Goal: Task Accomplishment & Management: Manage account settings

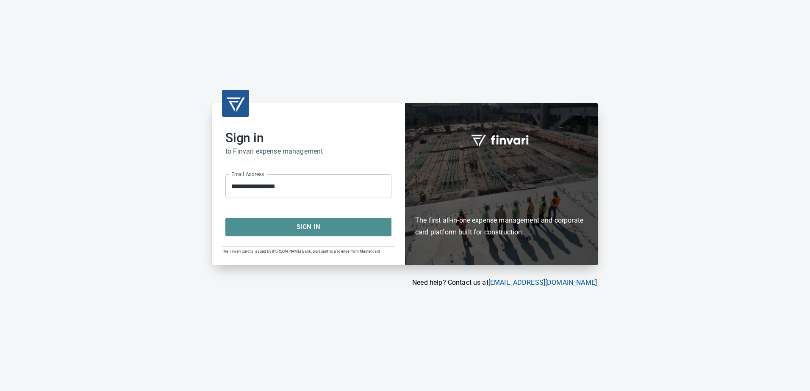
click at [305, 233] on button "Sign In" at bounding box center [308, 227] width 166 height 18
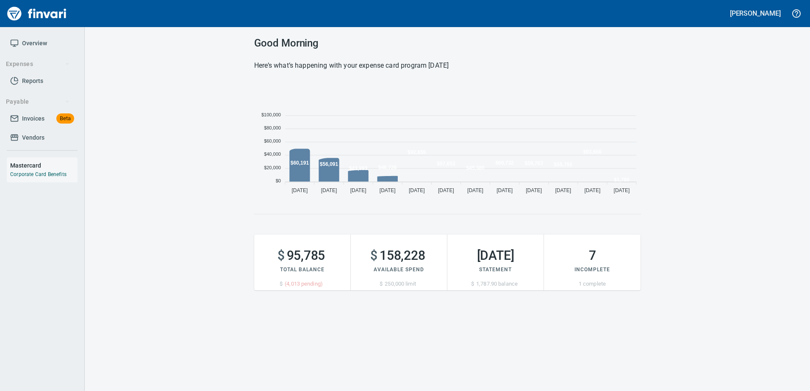
scroll to position [116, 380]
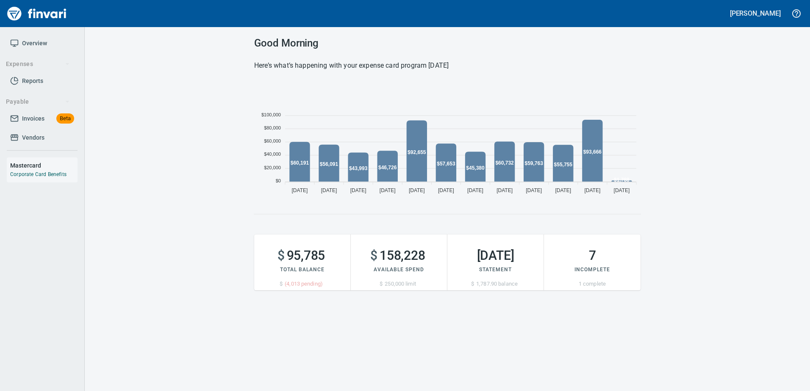
click at [35, 116] on span "Invoices" at bounding box center [33, 118] width 22 height 11
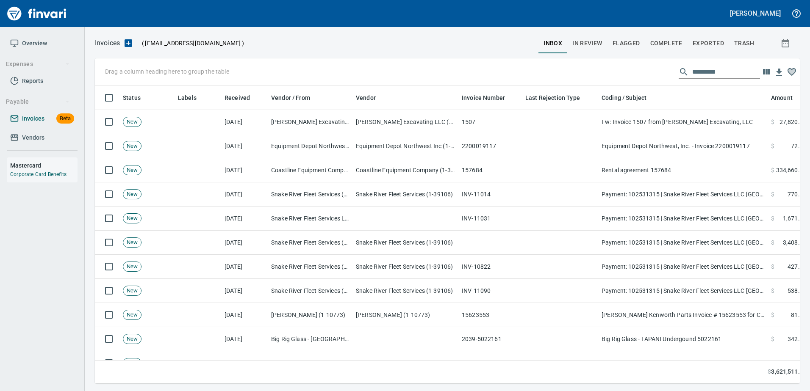
scroll to position [285, 692]
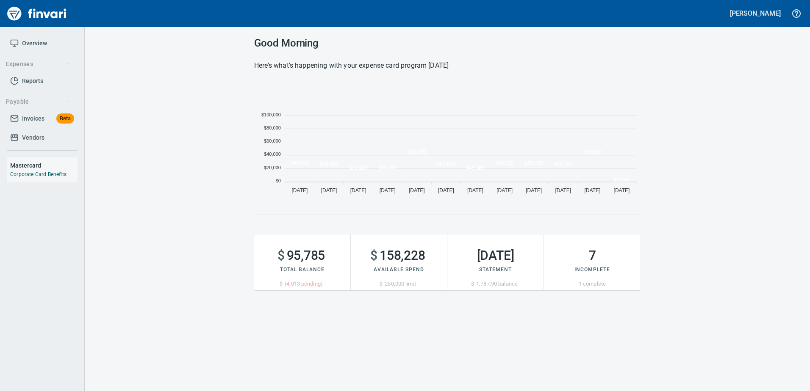
scroll to position [116, 380]
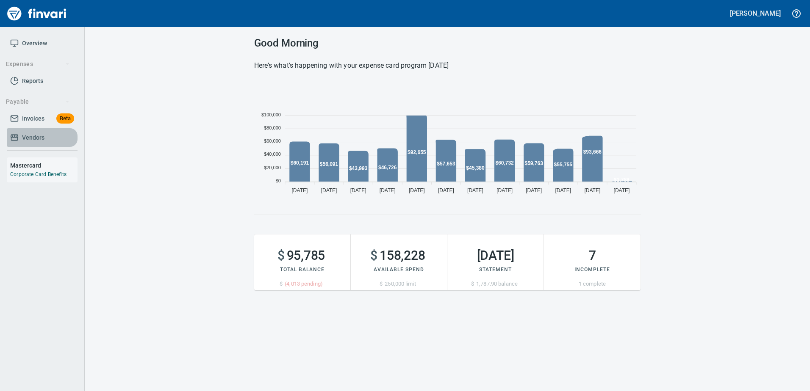
click at [28, 133] on span "Vendors" at bounding box center [33, 138] width 22 height 11
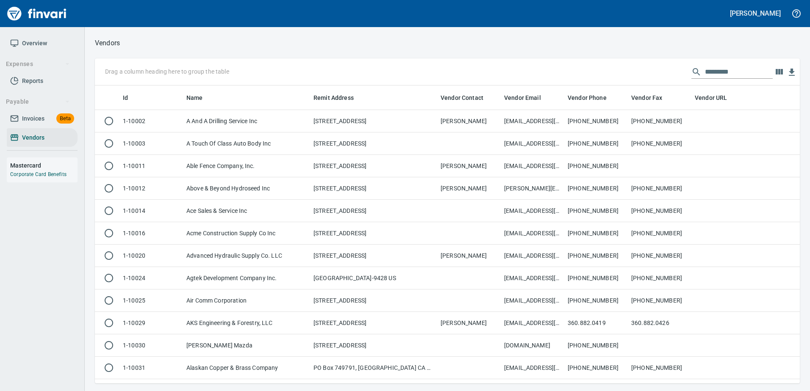
scroll to position [292, 692]
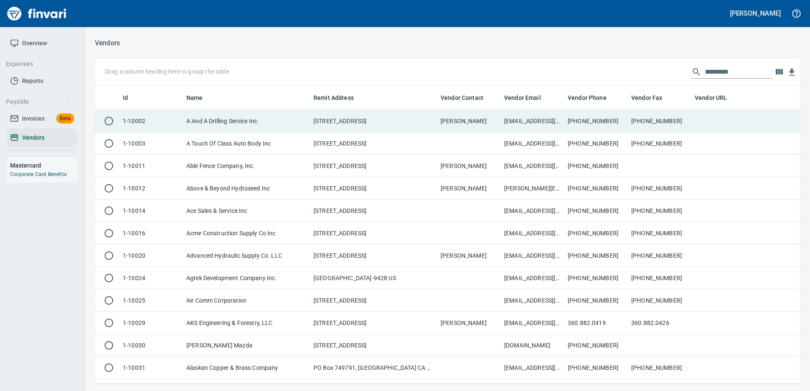
drag, startPoint x: 40, startPoint y: 142, endPoint x: 559, endPoint y: 127, distance: 519.4
click at [40, 142] on span "Vendors" at bounding box center [33, 138] width 22 height 11
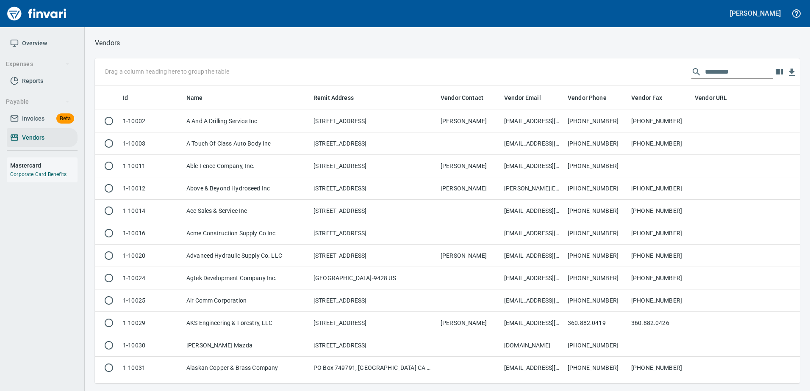
click at [738, 70] on input "text" at bounding box center [739, 72] width 68 height 14
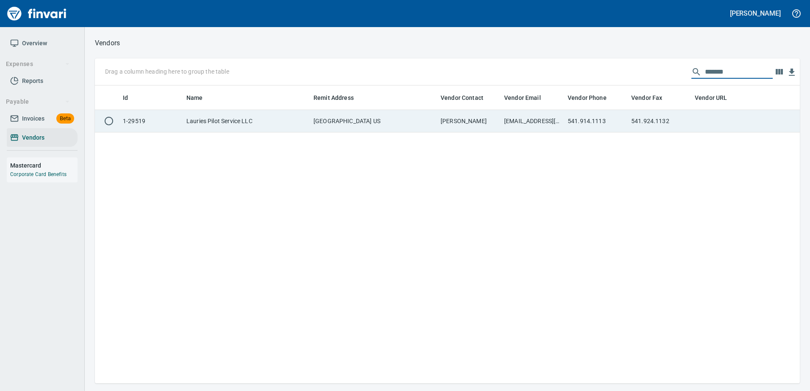
type input "*******"
click at [669, 128] on td "541.924.1132" at bounding box center [660, 121] width 64 height 22
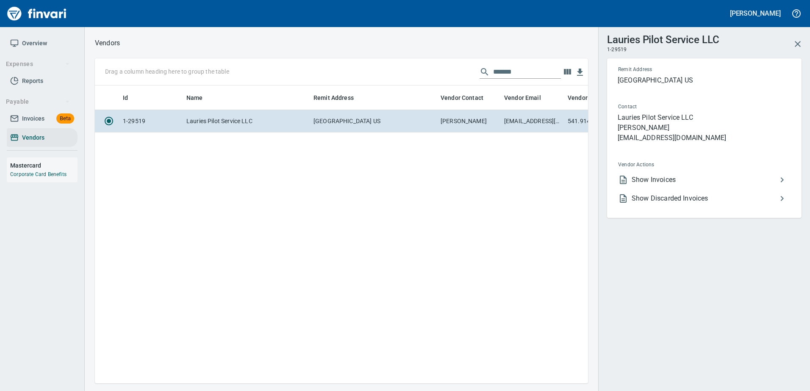
scroll to position [285, 487]
click at [647, 174] on li "Show Invoices" at bounding box center [700, 180] width 179 height 19
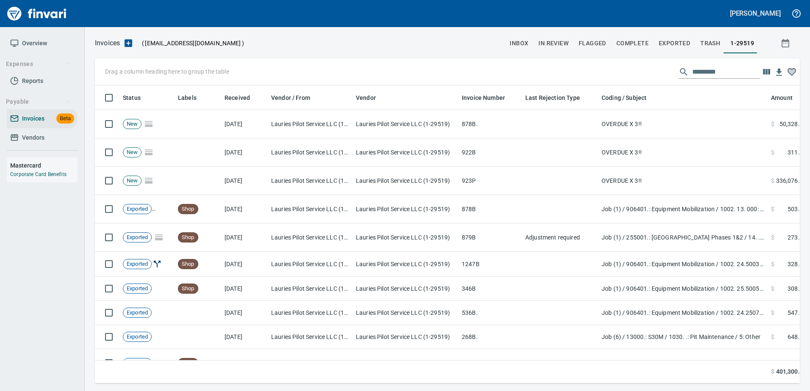
scroll to position [285, 692]
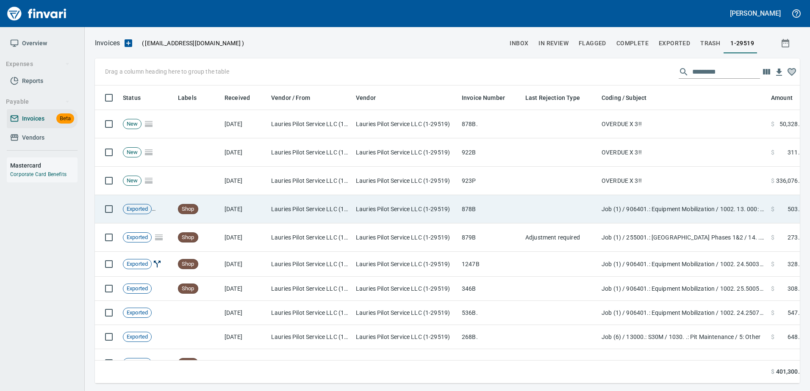
click at [573, 214] on td at bounding box center [560, 209] width 76 height 28
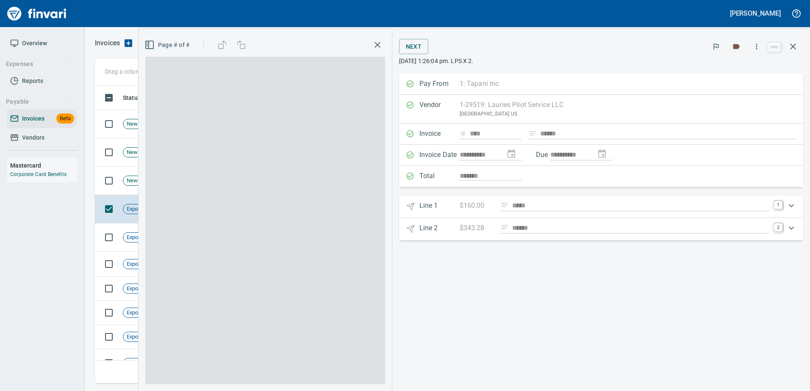
scroll to position [285, 691]
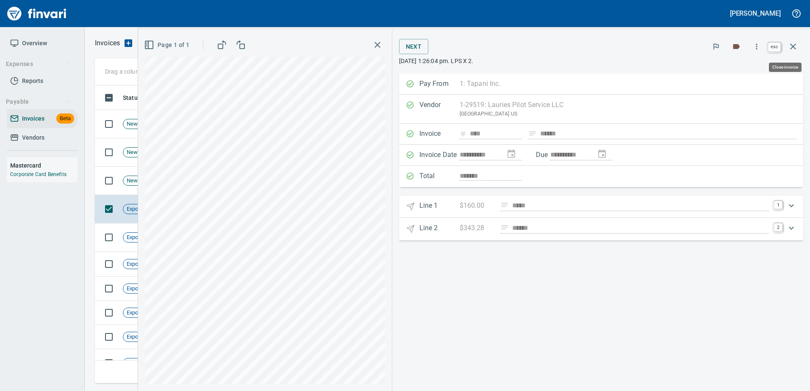
click at [794, 44] on icon "button" at bounding box center [793, 46] width 10 height 10
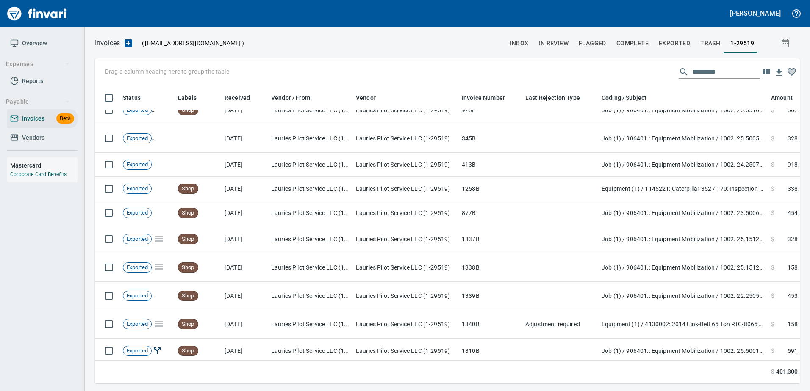
scroll to position [296, 0]
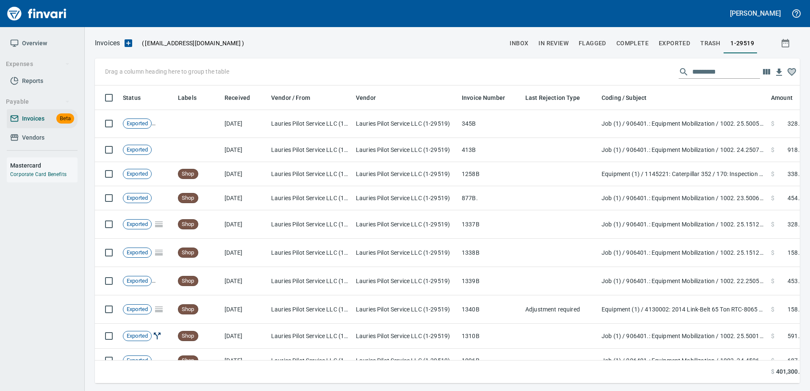
click at [715, 72] on input "text" at bounding box center [726, 72] width 68 height 14
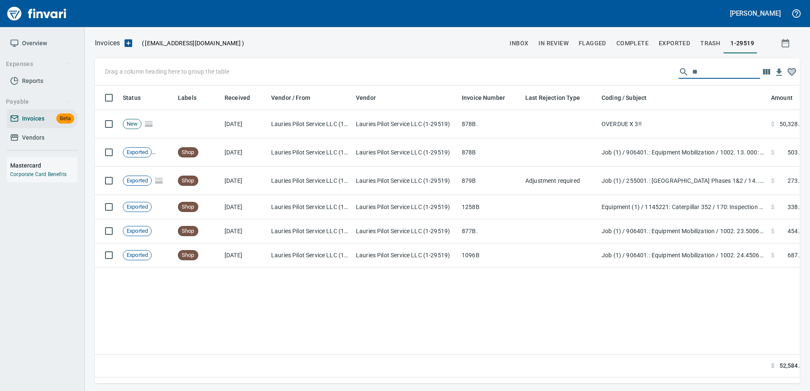
scroll to position [0, 0]
type input "*"
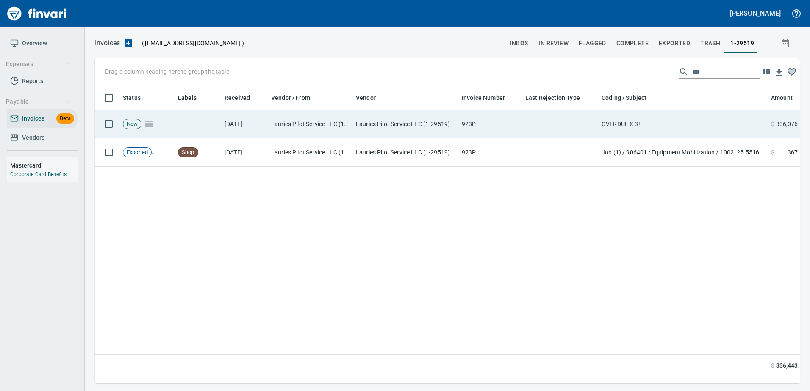
click at [575, 120] on td at bounding box center [560, 124] width 76 height 28
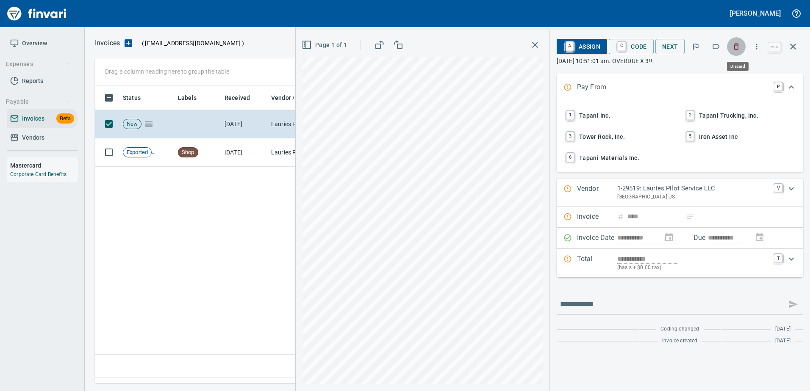
click at [737, 46] on icon "button" at bounding box center [736, 46] width 8 height 8
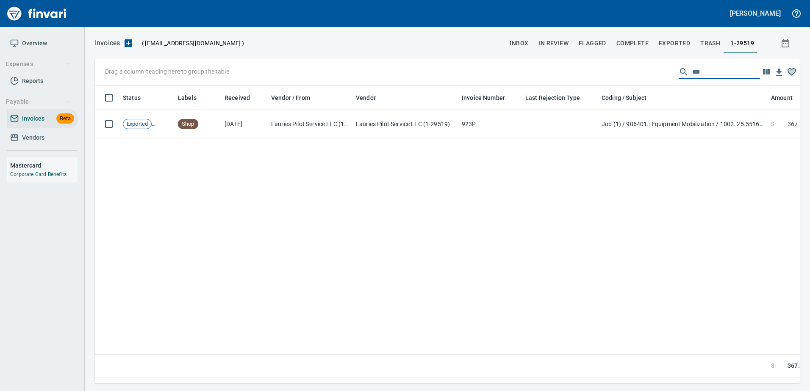
drag, startPoint x: 710, startPoint y: 71, endPoint x: 462, endPoint y: 77, distance: 248.7
click at [462, 77] on div "Drag a column heading here to group the table ***" at bounding box center [447, 71] width 705 height 27
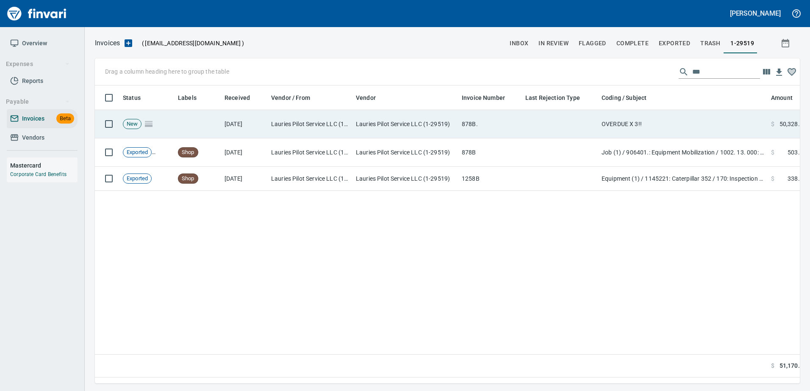
click at [518, 119] on td "878B." at bounding box center [490, 124] width 64 height 28
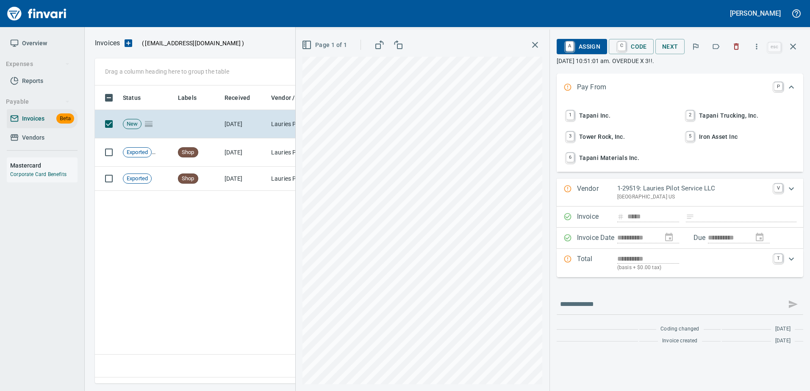
click at [738, 49] on icon "button" at bounding box center [736, 46] width 8 height 8
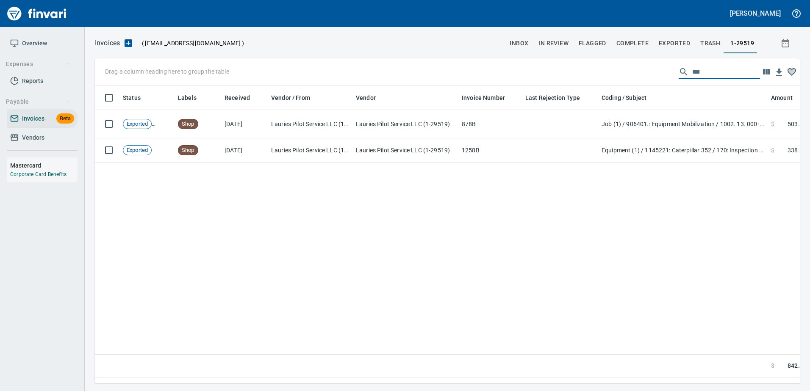
click at [694, 76] on input "***" at bounding box center [726, 72] width 68 height 14
drag, startPoint x: 704, startPoint y: 71, endPoint x: 571, endPoint y: 79, distance: 132.8
click at [571, 79] on div "Drag a column heading here to group the table ***" at bounding box center [447, 71] width 705 height 27
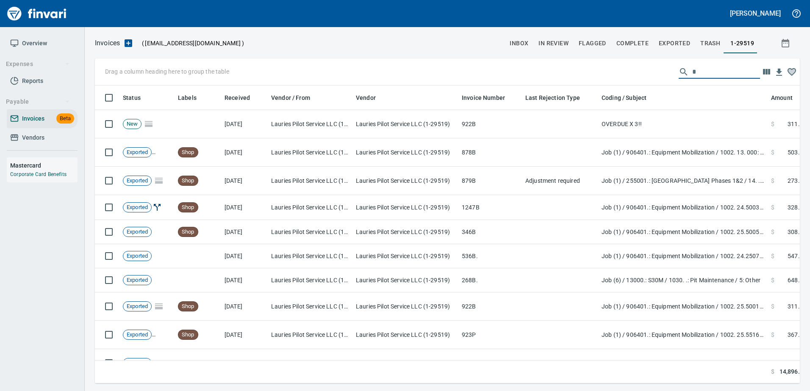
scroll to position [285, 692]
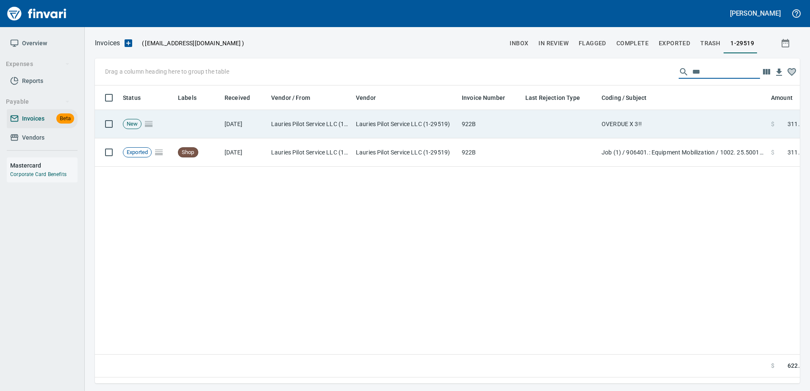
type input "***"
click at [601, 122] on td "OVERDUE X 3!!" at bounding box center [682, 124] width 169 height 28
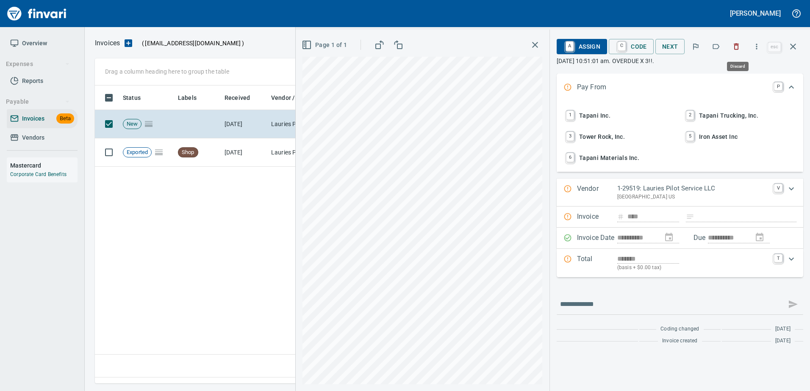
click at [739, 48] on icon "button" at bounding box center [736, 46] width 8 height 8
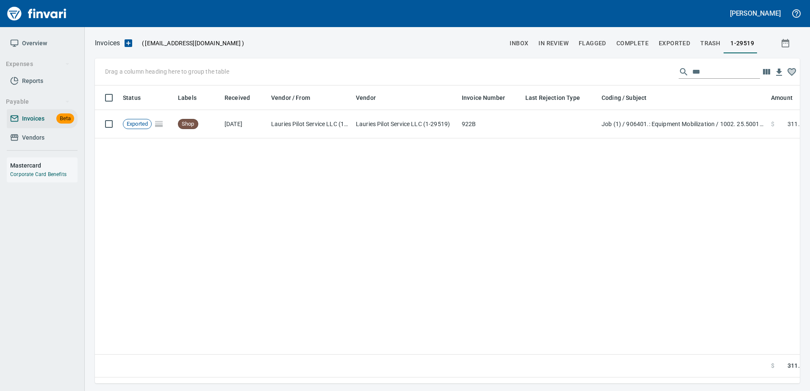
scroll to position [1, 1]
drag, startPoint x: 696, startPoint y: 74, endPoint x: 541, endPoint y: 73, distance: 155.0
click at [561, 73] on div "Drag a column heading here to group the table ***" at bounding box center [447, 71] width 705 height 27
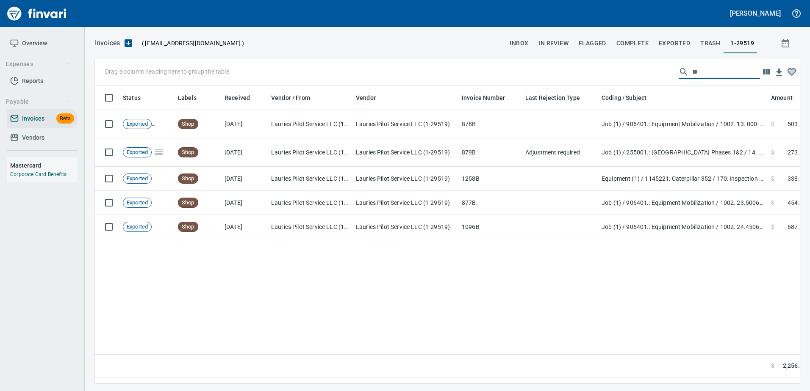
click at [695, 68] on input "**" at bounding box center [726, 72] width 68 height 14
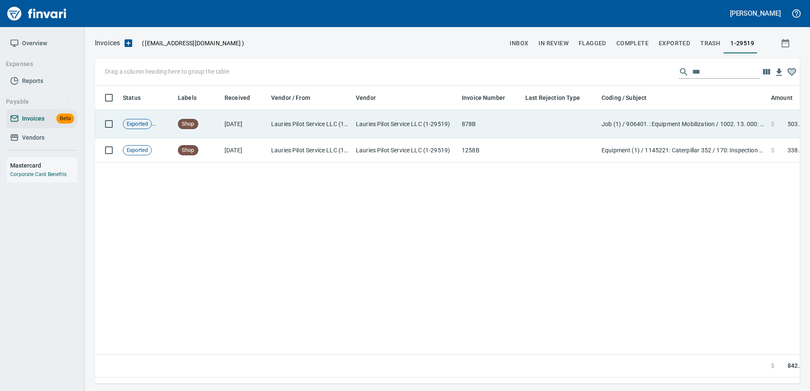
click at [482, 120] on td "878B" at bounding box center [490, 124] width 64 height 28
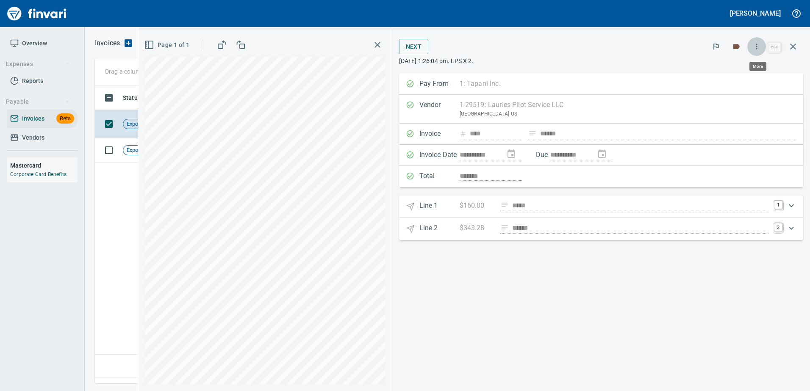
click at [751, 47] on button "button" at bounding box center [756, 46] width 19 height 19
click at [724, 69] on span "Unlock Invoice" at bounding box center [754, 71] width 81 height 10
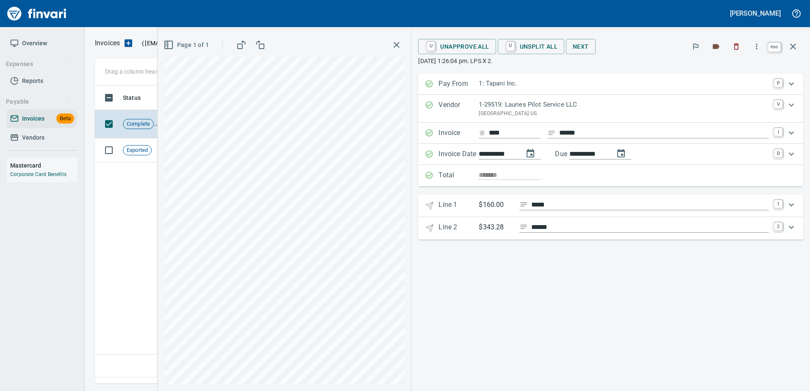
click at [793, 45] on icon "button" at bounding box center [793, 46] width 10 height 10
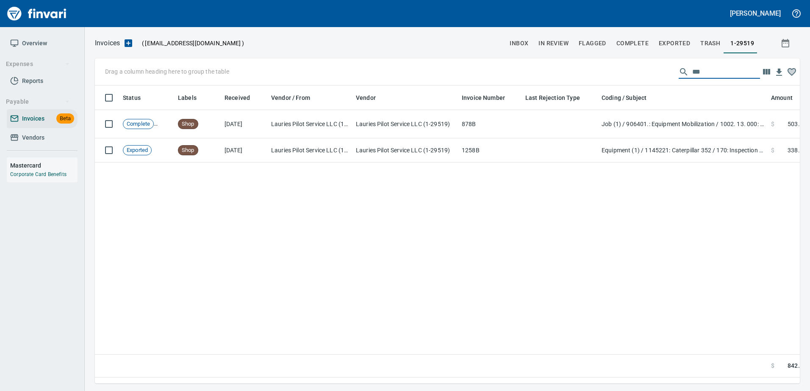
drag, startPoint x: 713, startPoint y: 77, endPoint x: 472, endPoint y: 75, distance: 241.4
click at [486, 75] on div "Drag a column heading here to group the table ***" at bounding box center [447, 71] width 705 height 27
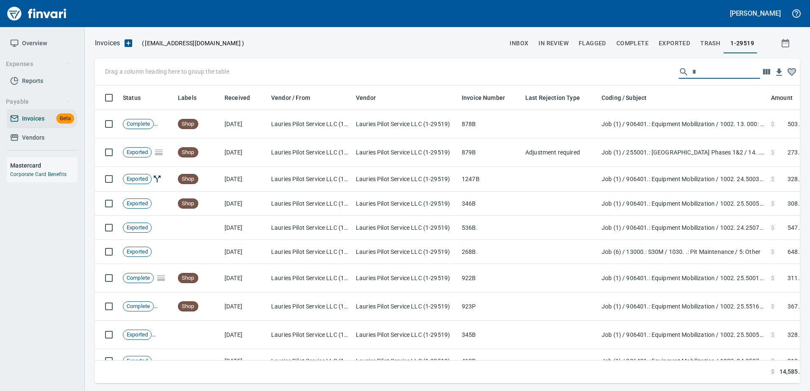
scroll to position [285, 692]
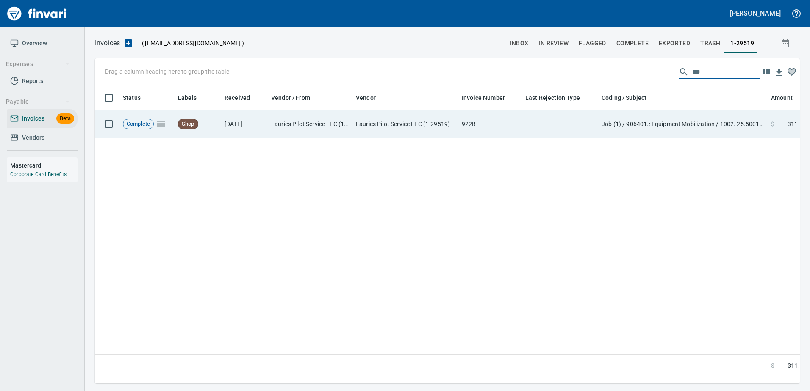
click at [422, 122] on td "Lauries Pilot Service LLC (1-29519)" at bounding box center [405, 124] width 106 height 28
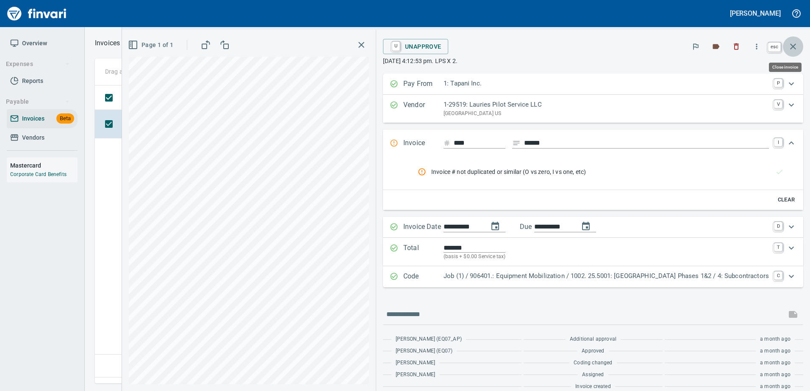
click at [797, 47] on button "button" at bounding box center [793, 46] width 20 height 20
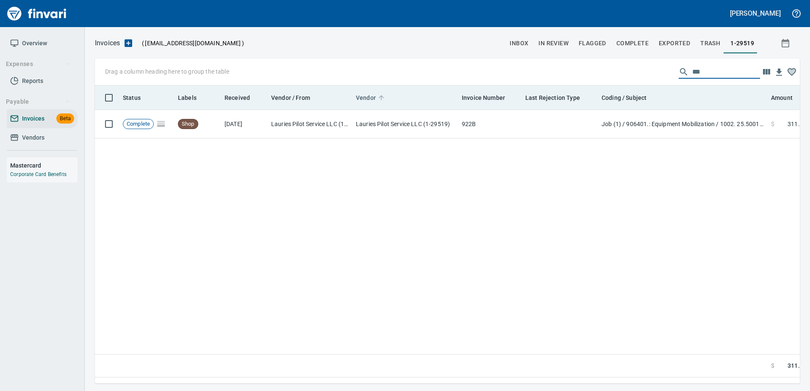
drag, startPoint x: 719, startPoint y: 73, endPoint x: 375, endPoint y: 93, distance: 344.4
click at [375, 93] on div "Drag a column heading here to group the table *** Status Labels Received Vendor…" at bounding box center [447, 220] width 705 height 325
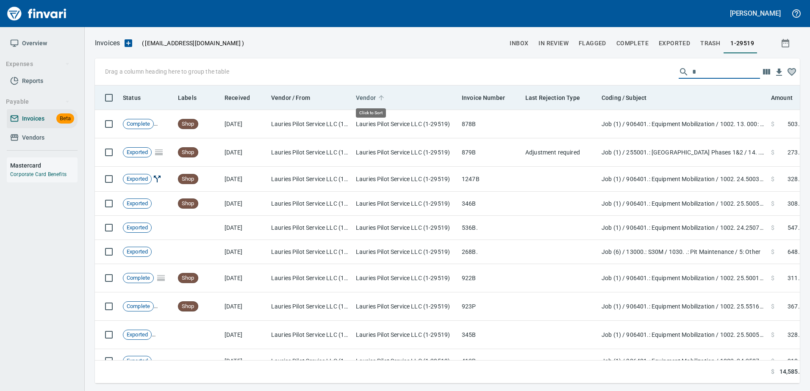
scroll to position [285, 692]
type input "***"
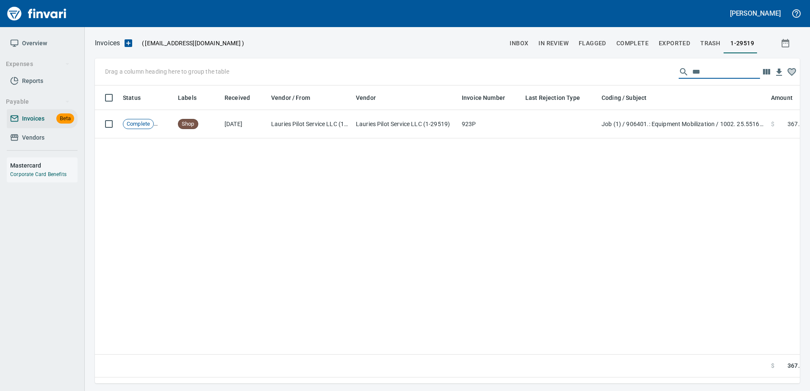
drag, startPoint x: 724, startPoint y: 70, endPoint x: 480, endPoint y: 85, distance: 244.3
click at [501, 86] on div "Drag a column heading here to group the table *** Status Labels Received Vendor…" at bounding box center [447, 220] width 705 height 325
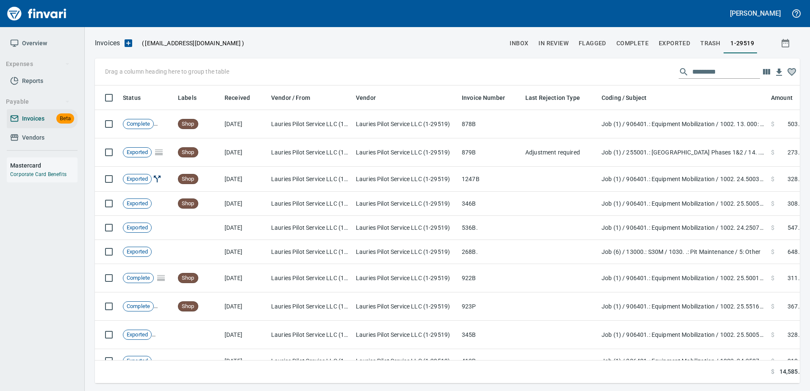
click at [636, 45] on span "Complete" at bounding box center [632, 43] width 32 height 11
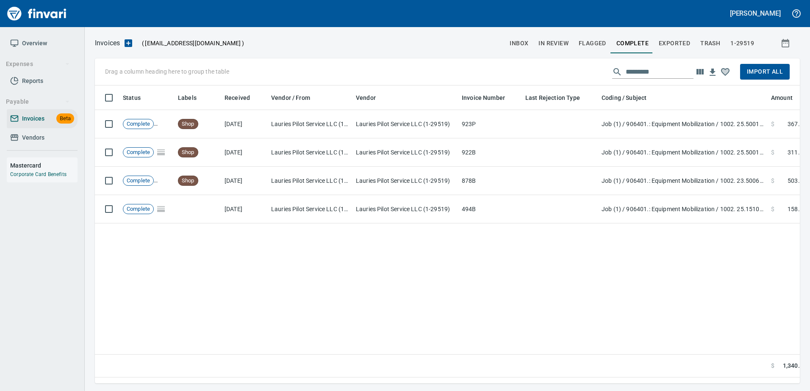
scroll to position [285, 692]
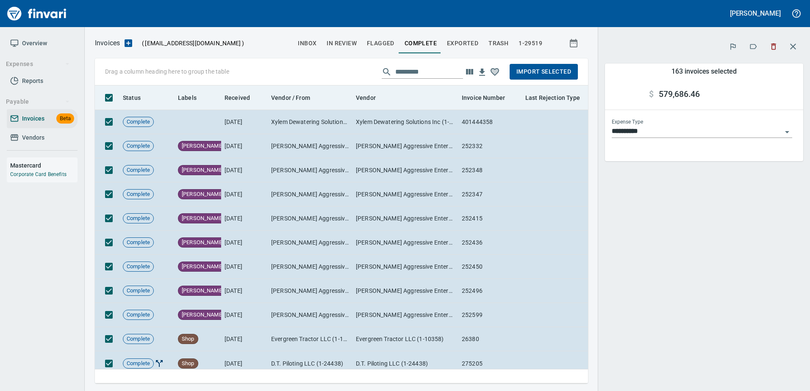
scroll to position [285, 480]
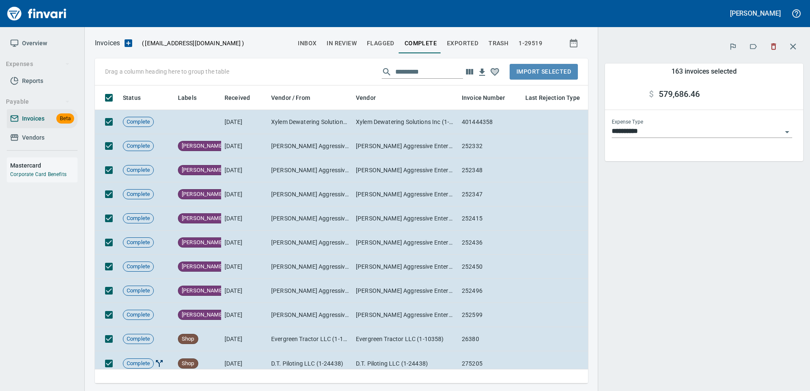
click at [542, 69] on span "Import Selected" at bounding box center [543, 71] width 55 height 11
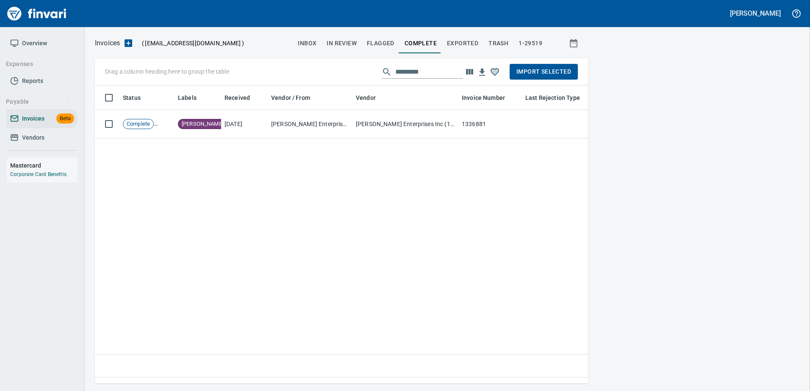
scroll to position [285, 487]
drag, startPoint x: 5, startPoint y: 140, endPoint x: 0, endPoint y: 147, distance: 8.6
click at [5, 140] on div "Overview Expenses Reports Payable Invoices Beta Vendors Mastercard Corporate Ca…" at bounding box center [42, 118] width 84 height 183
click at [41, 142] on span "Vendors" at bounding box center [33, 138] width 22 height 11
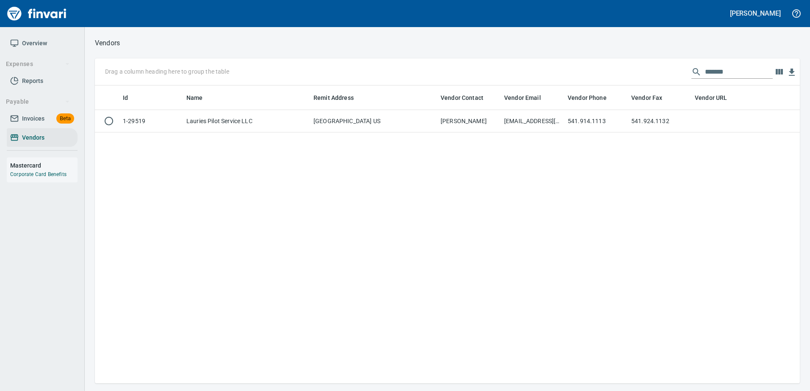
scroll to position [292, 698]
drag, startPoint x: 747, startPoint y: 70, endPoint x: 568, endPoint y: 83, distance: 178.7
click at [568, 83] on div "Drag a column heading here to group the table *******" at bounding box center [447, 71] width 705 height 27
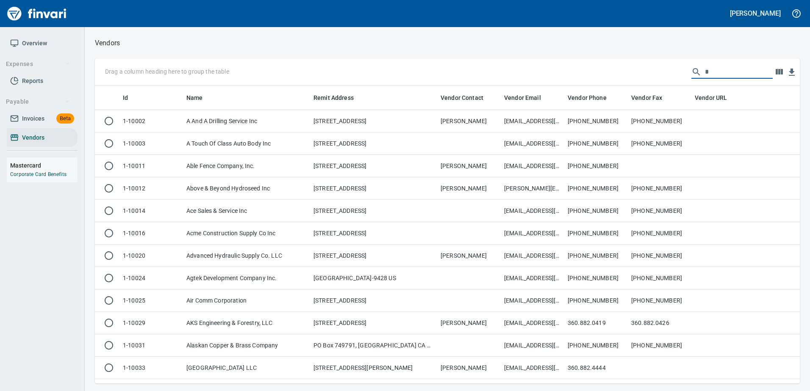
scroll to position [292, 692]
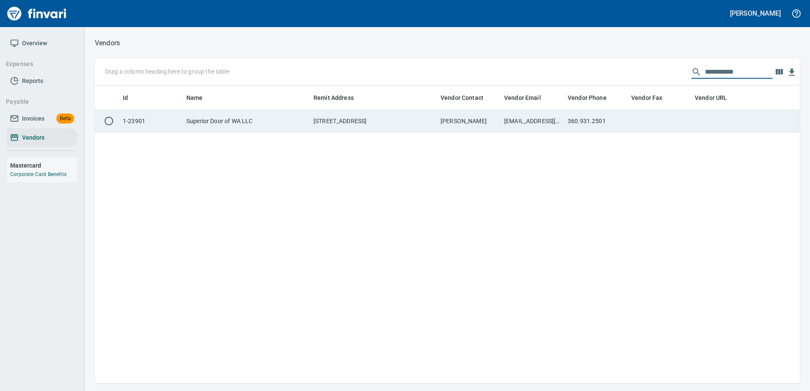
type input "**********"
click at [561, 121] on td "don@superiordoorwa.com" at bounding box center [533, 121] width 64 height 22
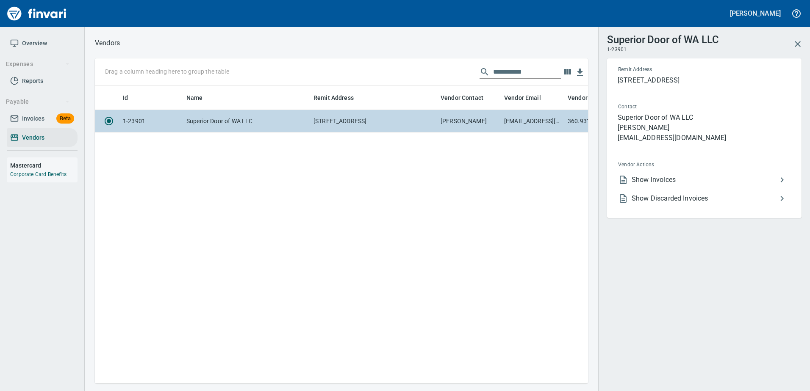
scroll to position [285, 487]
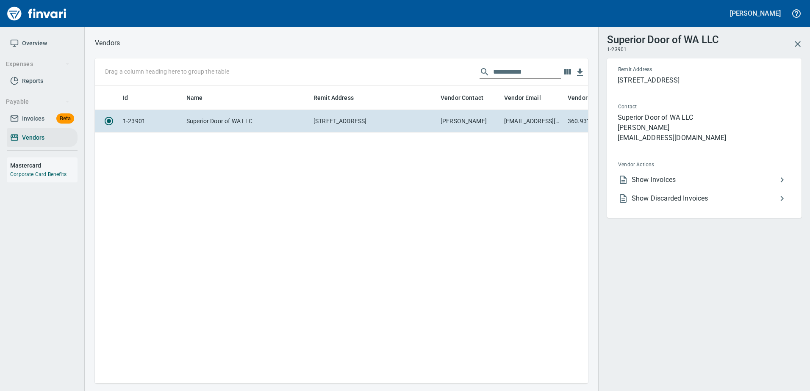
click at [661, 185] on li "Show Invoices" at bounding box center [700, 180] width 179 height 19
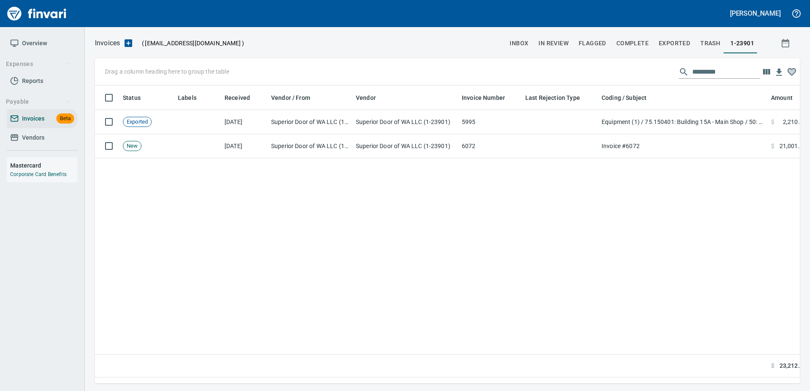
scroll to position [285, 698]
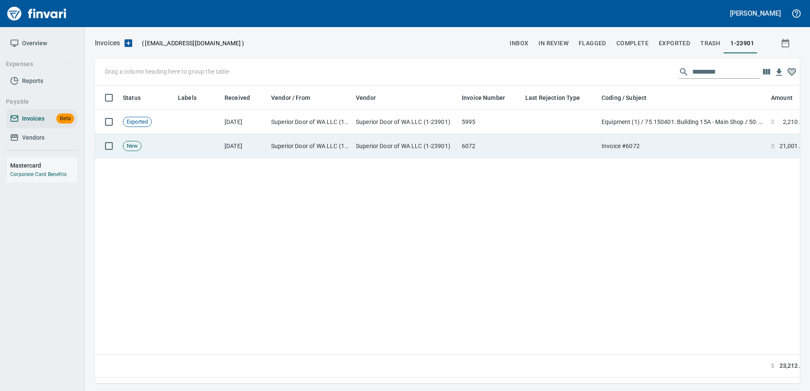
click at [636, 152] on td "Invoice #6072" at bounding box center [682, 146] width 169 height 24
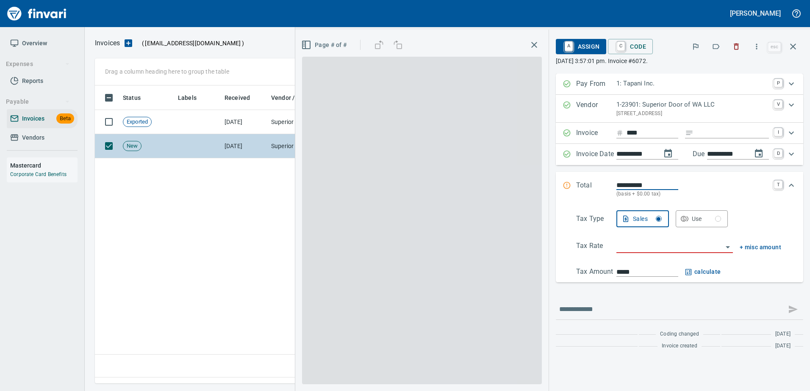
scroll to position [285, 698]
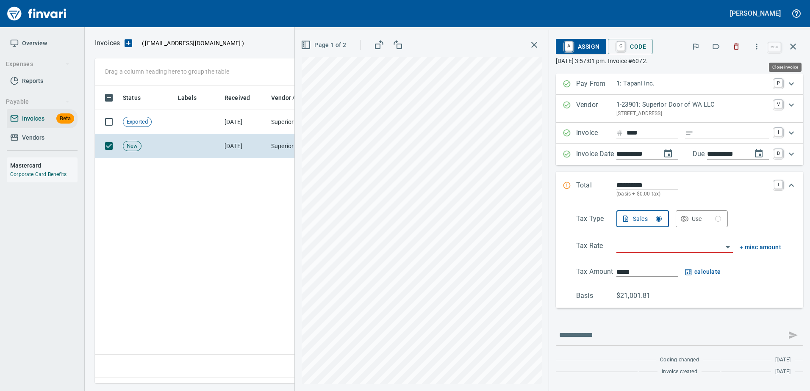
click at [785, 47] on button "button" at bounding box center [793, 46] width 20 height 20
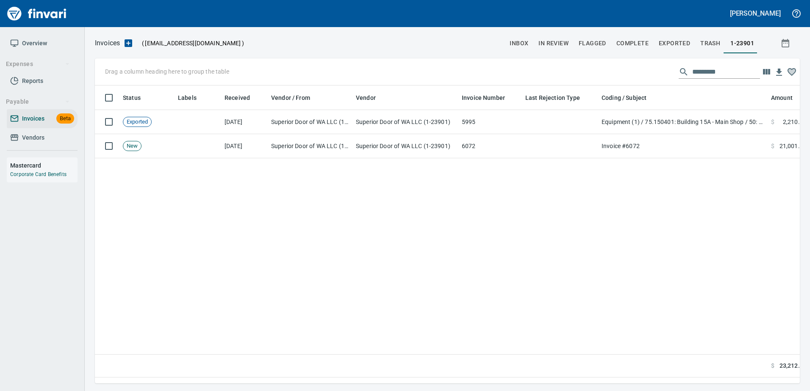
scroll to position [285, 698]
click at [39, 135] on span "Vendors" at bounding box center [33, 138] width 22 height 11
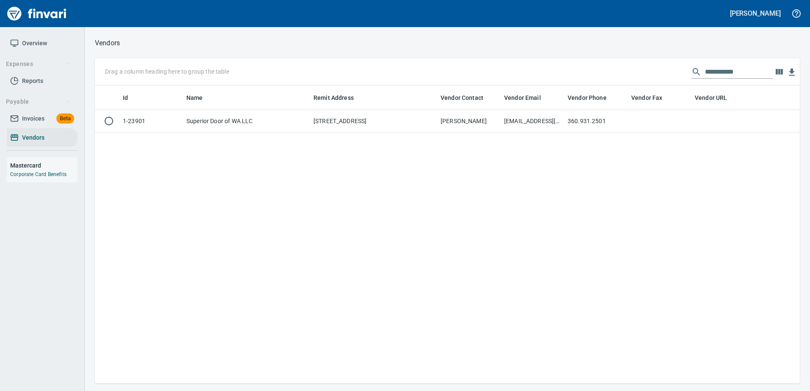
scroll to position [292, 698]
drag, startPoint x: 742, startPoint y: 73, endPoint x: 535, endPoint y: 72, distance: 206.6
click at [535, 72] on div "**********" at bounding box center [447, 71] width 705 height 27
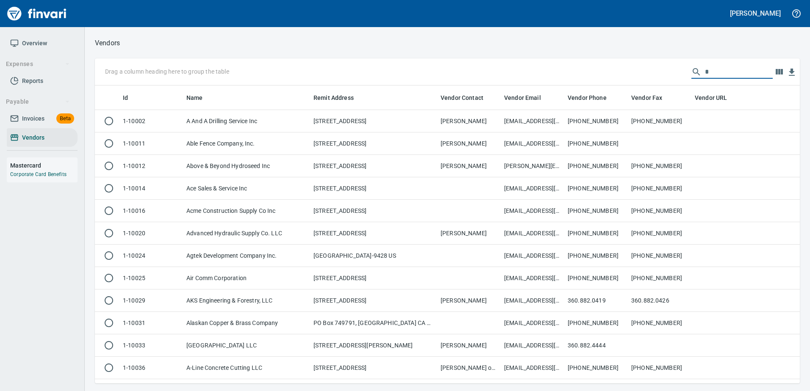
scroll to position [292, 692]
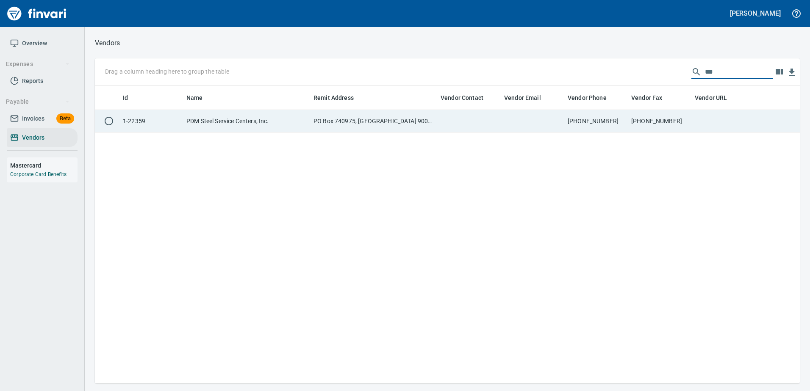
type input "***"
click at [534, 113] on td at bounding box center [533, 121] width 64 height 22
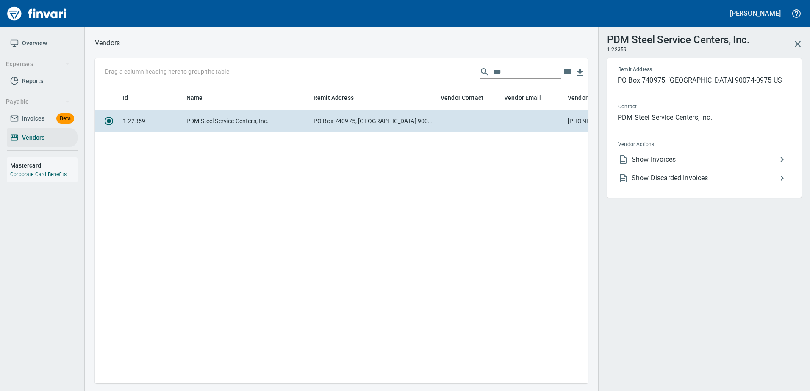
scroll to position [285, 487]
click at [659, 161] on span "Show Invoices" at bounding box center [703, 160] width 145 height 10
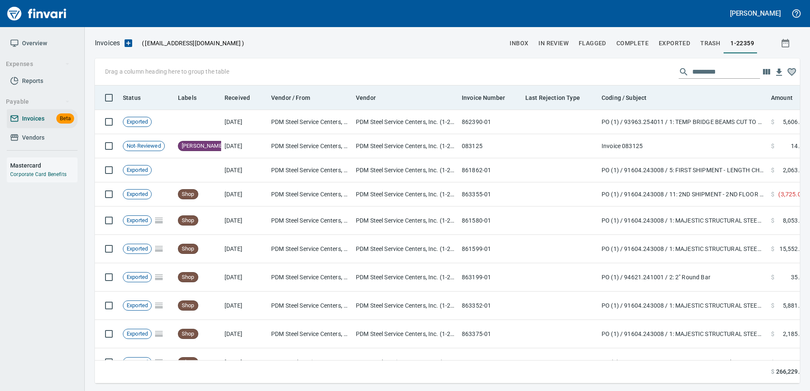
scroll to position [285, 692]
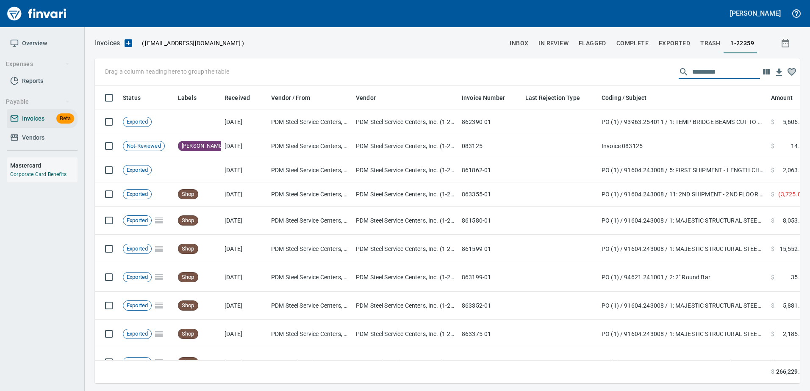
click at [731, 75] on input "text" at bounding box center [726, 72] width 68 height 14
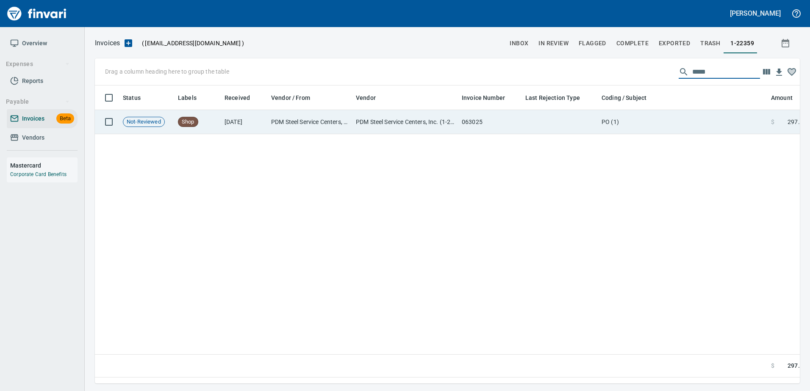
click at [706, 120] on td "PO (1)" at bounding box center [682, 122] width 169 height 24
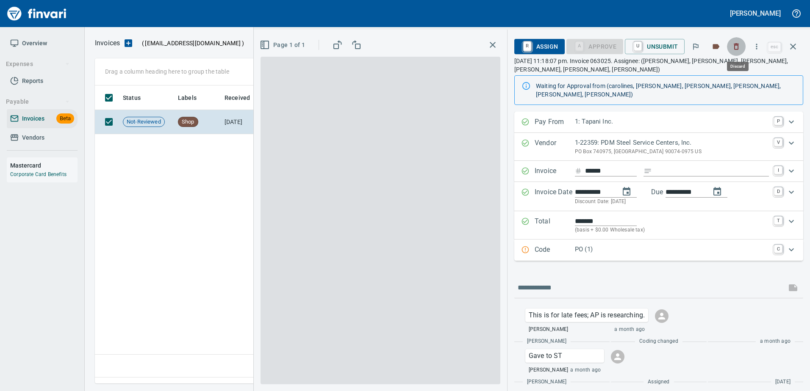
click at [737, 47] on icon "button" at bounding box center [736, 46] width 8 height 8
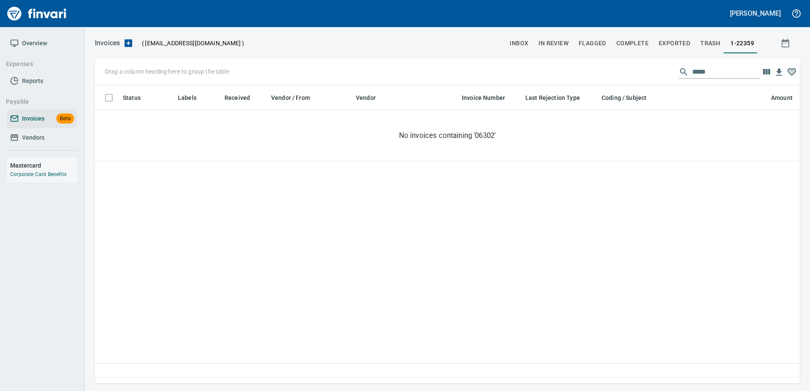
scroll to position [285, 698]
click at [699, 77] on input "*****" at bounding box center [726, 72] width 68 height 14
click at [694, 73] on input "*****" at bounding box center [726, 72] width 68 height 14
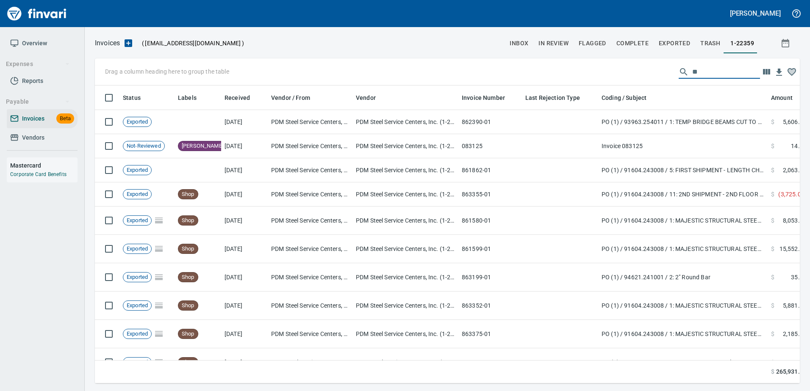
scroll to position [285, 692]
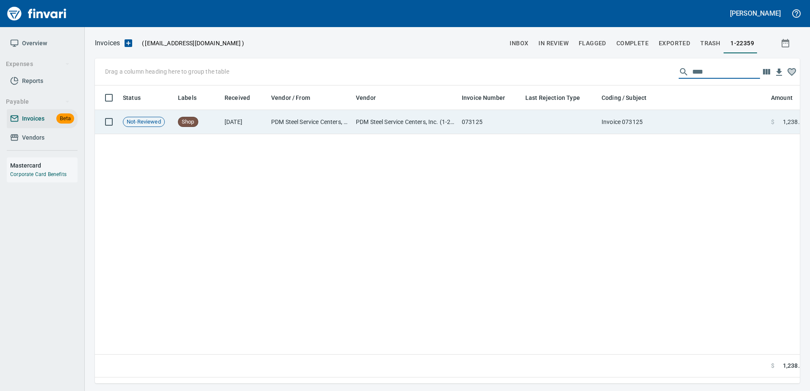
click at [642, 124] on td "Invoice 073125" at bounding box center [682, 122] width 169 height 24
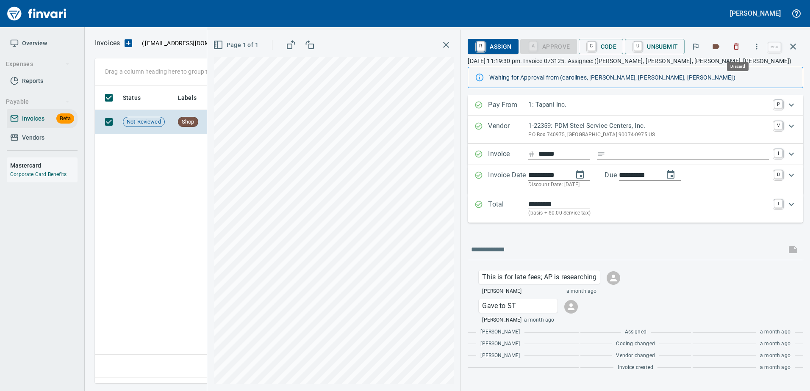
click at [739, 49] on icon "button" at bounding box center [736, 46] width 8 height 8
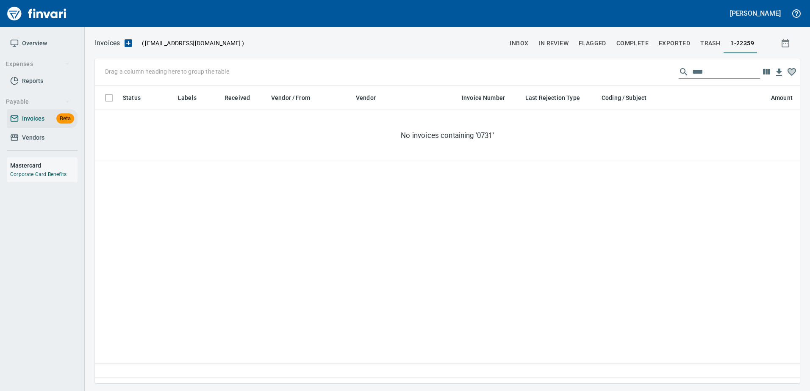
scroll to position [285, 698]
click at [695, 76] on input "****" at bounding box center [726, 72] width 68 height 14
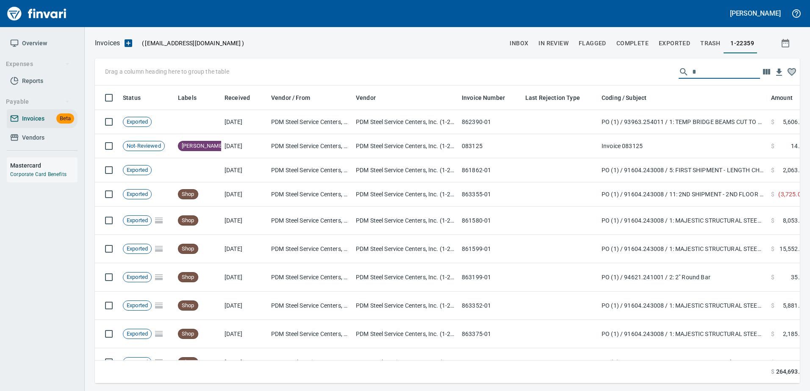
scroll to position [285, 692]
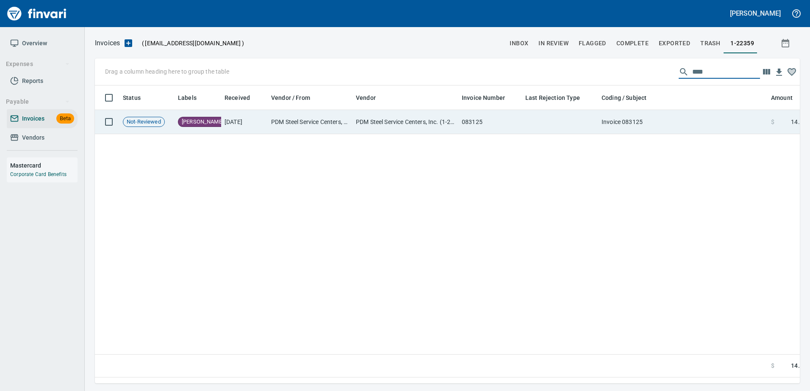
type input "****"
click at [690, 130] on td "Invoice 083125" at bounding box center [682, 122] width 169 height 24
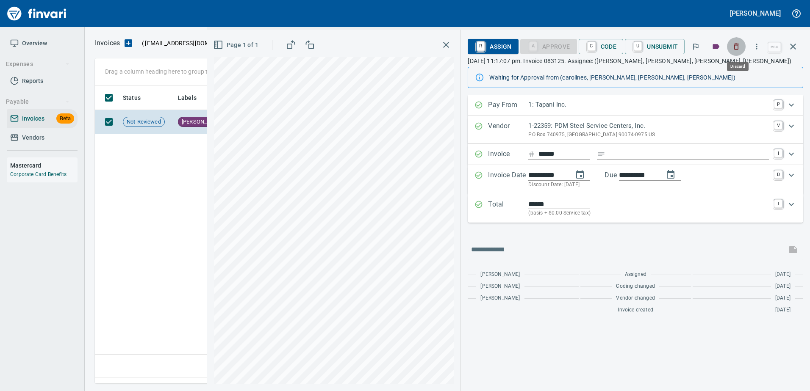
click at [737, 50] on icon "button" at bounding box center [736, 47] width 5 height 6
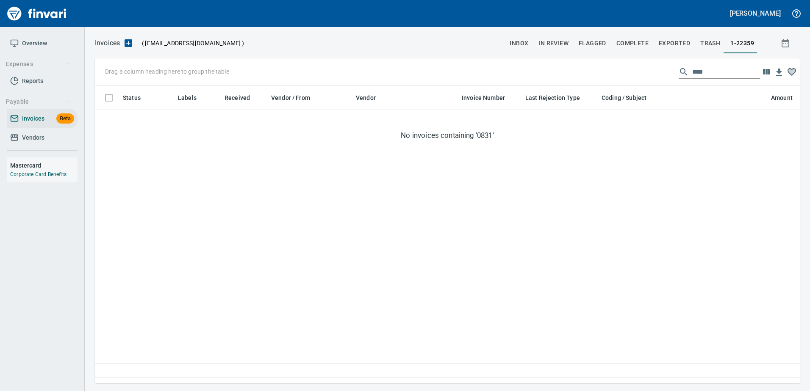
click at [29, 137] on span "Vendors" at bounding box center [33, 138] width 22 height 11
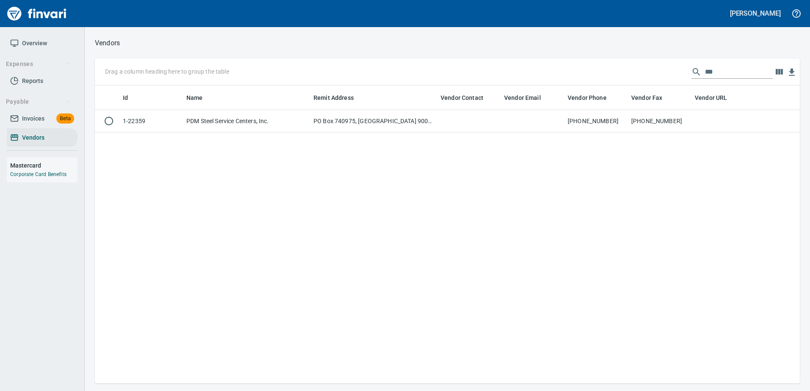
scroll to position [292, 698]
drag, startPoint x: 719, startPoint y: 73, endPoint x: 524, endPoint y: 74, distance: 194.8
click at [524, 74] on div "Drag a column heading here to group the table ***" at bounding box center [447, 71] width 705 height 27
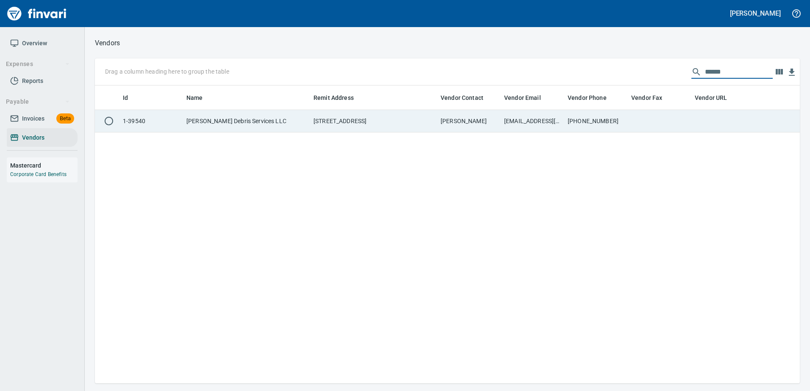
type input "******"
click at [539, 116] on td "conraddebrisservices@gmail.com" at bounding box center [533, 121] width 64 height 22
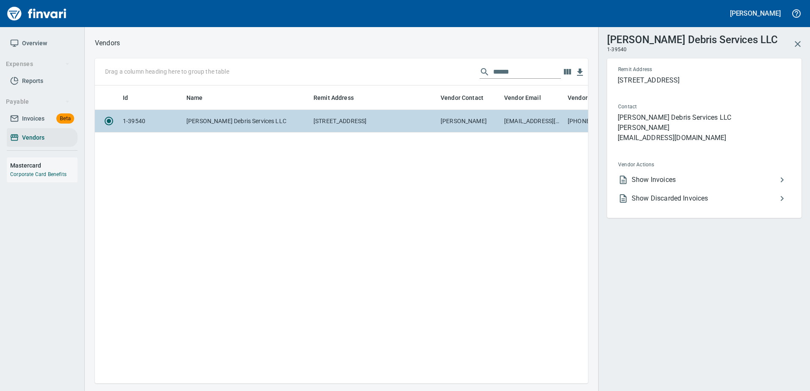
scroll to position [285, 487]
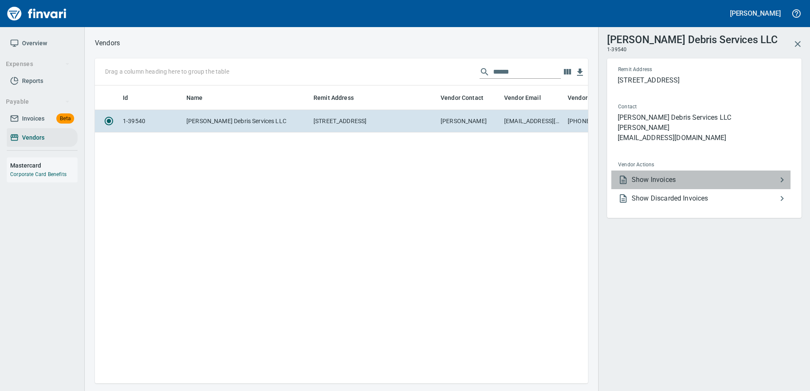
click at [638, 173] on li "Show Invoices" at bounding box center [700, 180] width 179 height 19
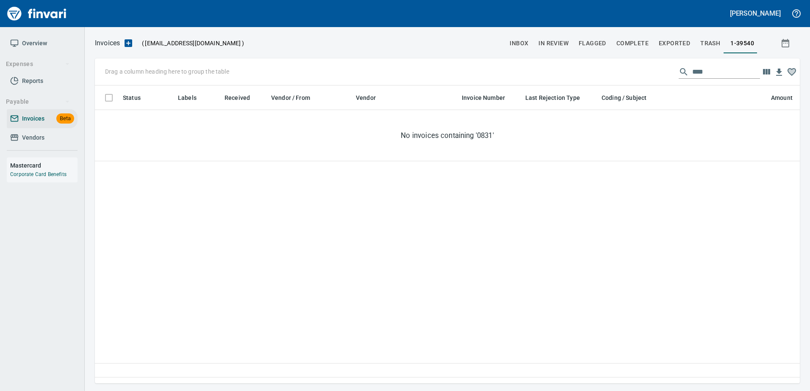
scroll to position [285, 698]
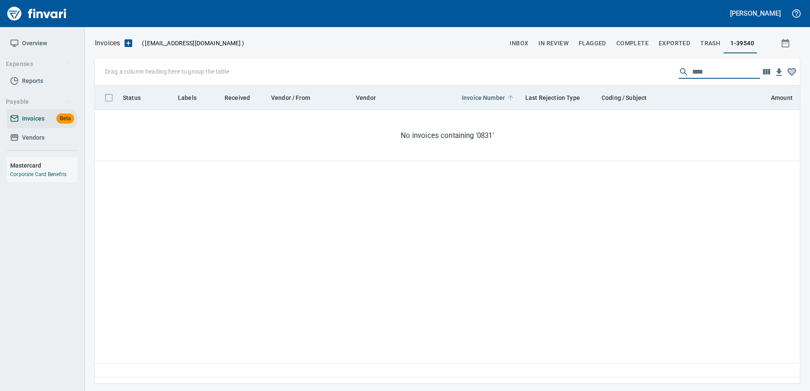
drag, startPoint x: 581, startPoint y: 89, endPoint x: 469, endPoint y: 95, distance: 112.4
click at [469, 95] on div "Drag a column heading here to group the table **** Status Labels Received Vendo…" at bounding box center [447, 220] width 705 height 325
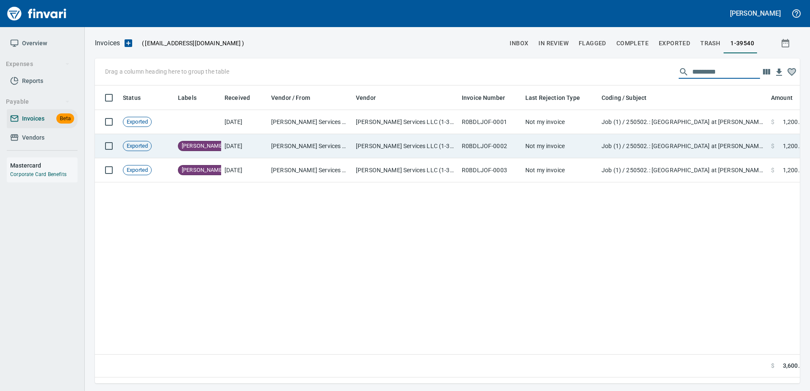
click at [493, 145] on td "R0BDLJOF-0002" at bounding box center [490, 146] width 64 height 24
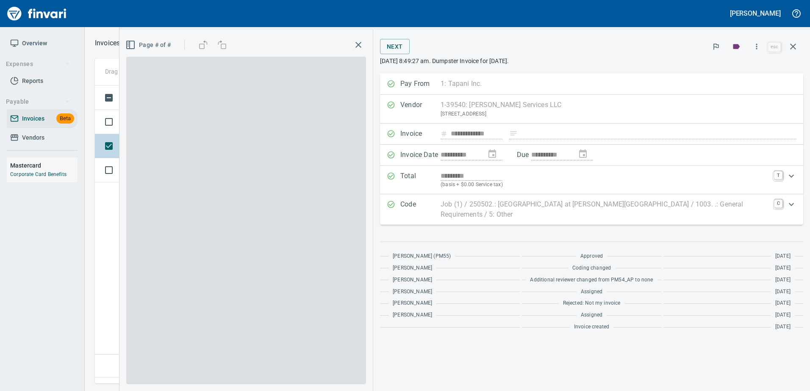
scroll to position [285, 698]
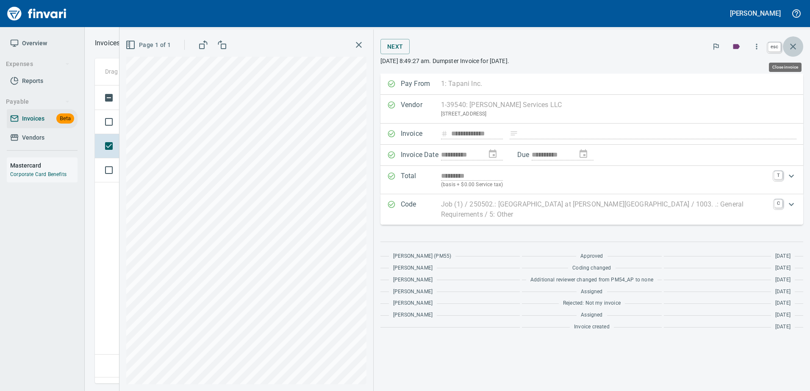
drag, startPoint x: 787, startPoint y: 46, endPoint x: 805, endPoint y: 64, distance: 24.9
click at [787, 46] on button "button" at bounding box center [793, 46] width 20 height 20
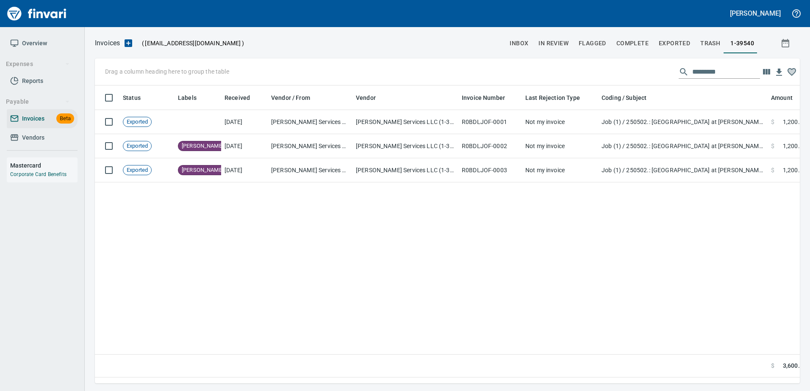
scroll to position [285, 698]
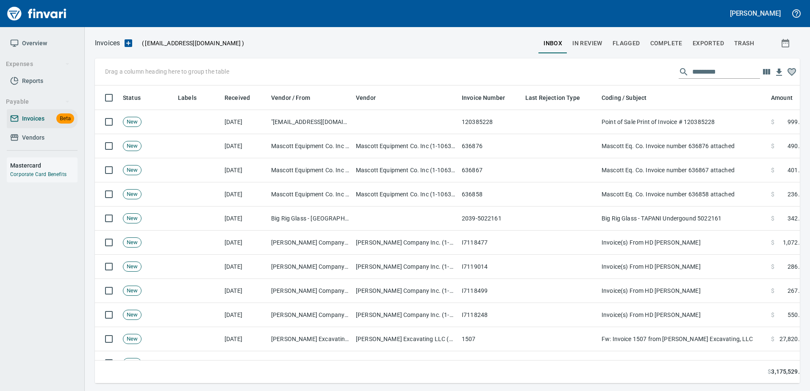
scroll to position [285, 692]
